Goal: Check status: Check status

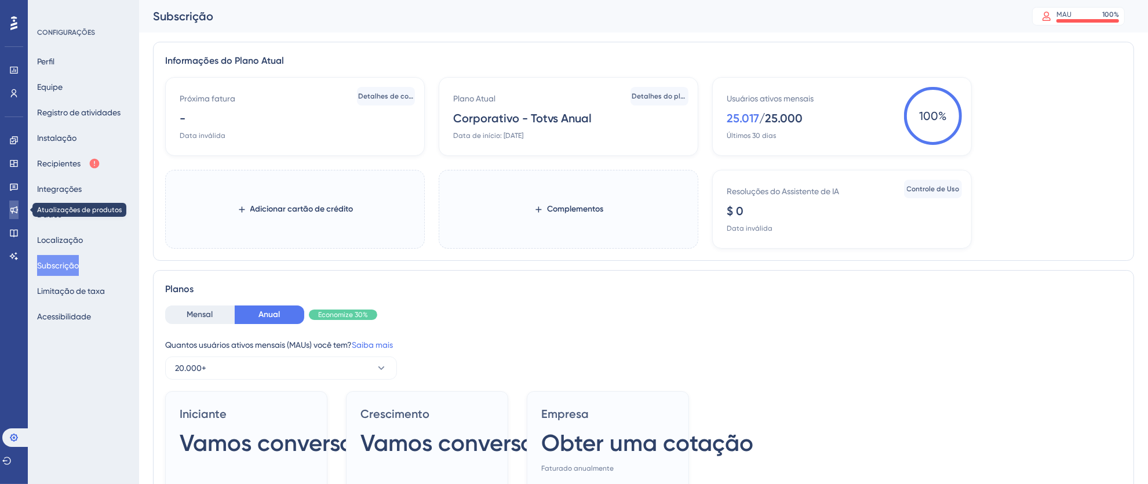
click at [9, 207] on link at bounding box center [13, 210] width 9 height 19
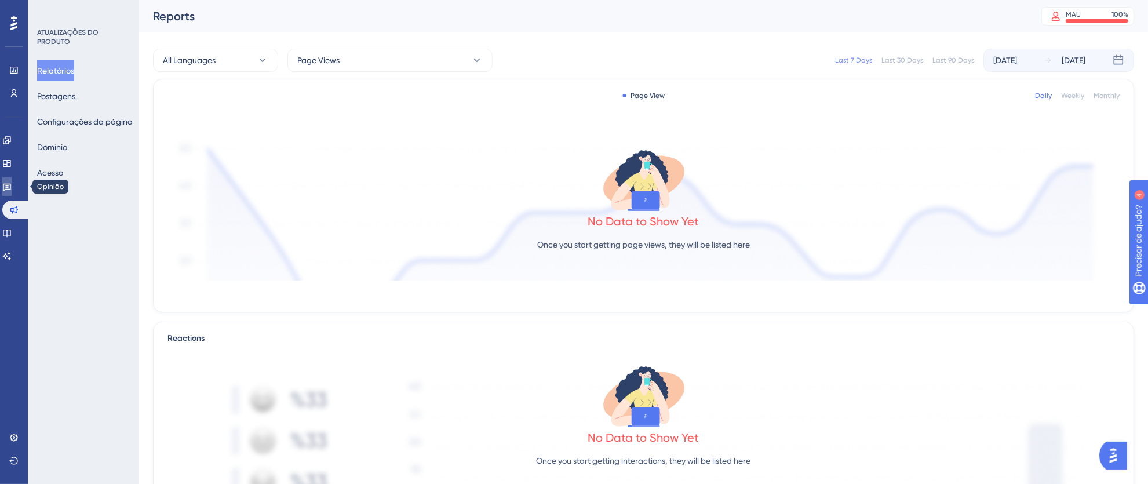
click at [12, 191] on link at bounding box center [6, 186] width 9 height 19
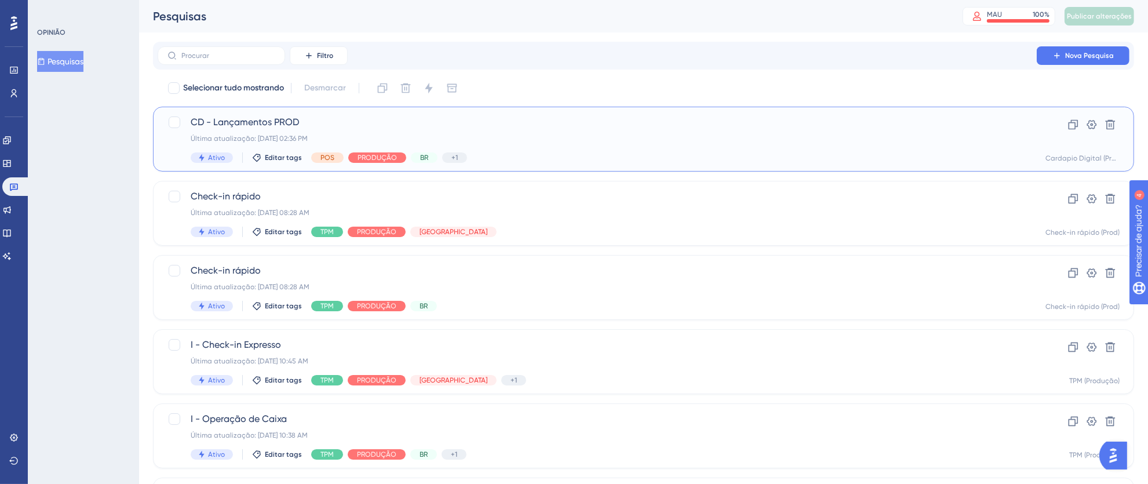
click at [636, 128] on span "CD - Lançamentos PROD" at bounding box center [597, 122] width 813 height 14
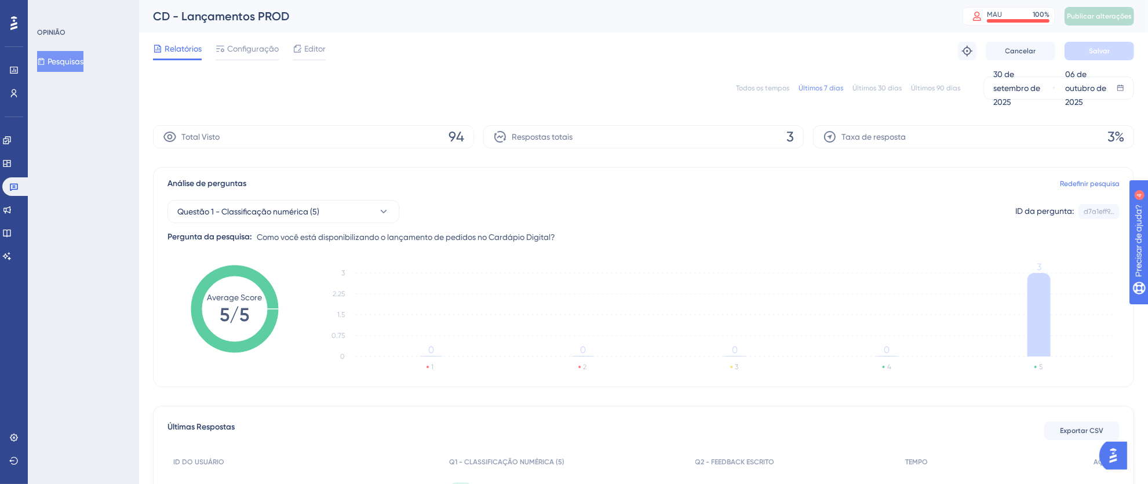
click at [760, 86] on font "Todos os tempos" at bounding box center [762, 88] width 53 height 8
